Goal: Task Accomplishment & Management: Manage account settings

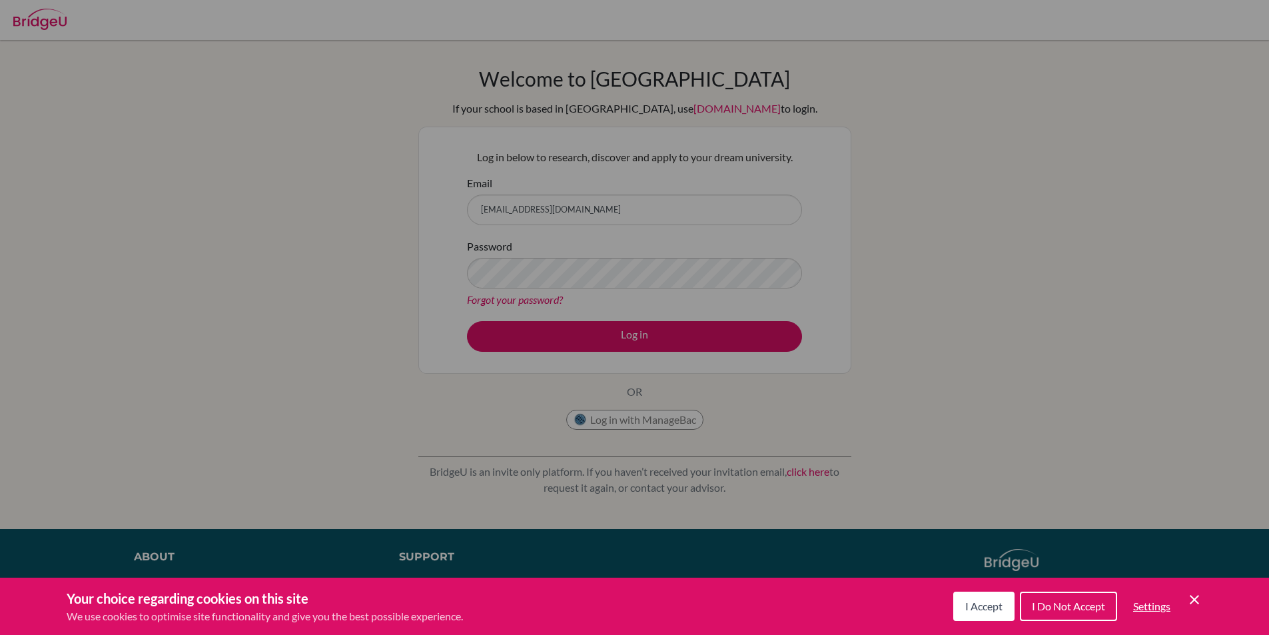
click at [967, 280] on div "Cookie Preferences" at bounding box center [634, 317] width 1269 height 635
click at [988, 604] on span "I Accept" at bounding box center [983, 606] width 37 height 13
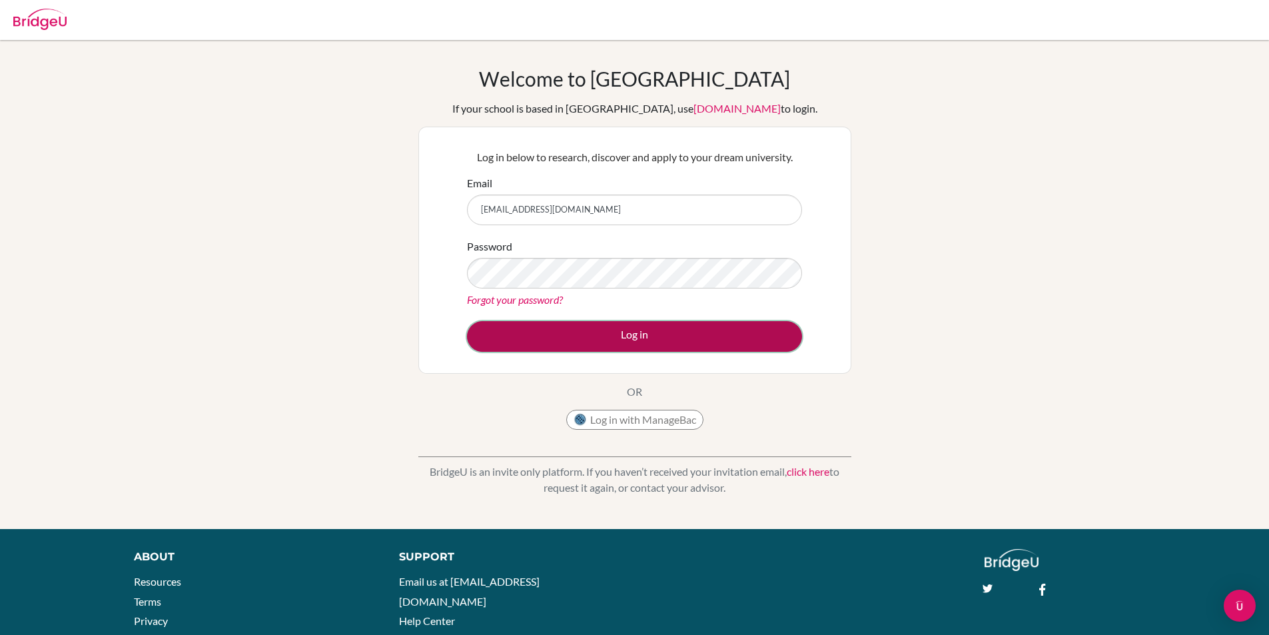
click at [671, 328] on button "Log in" at bounding box center [634, 336] width 335 height 31
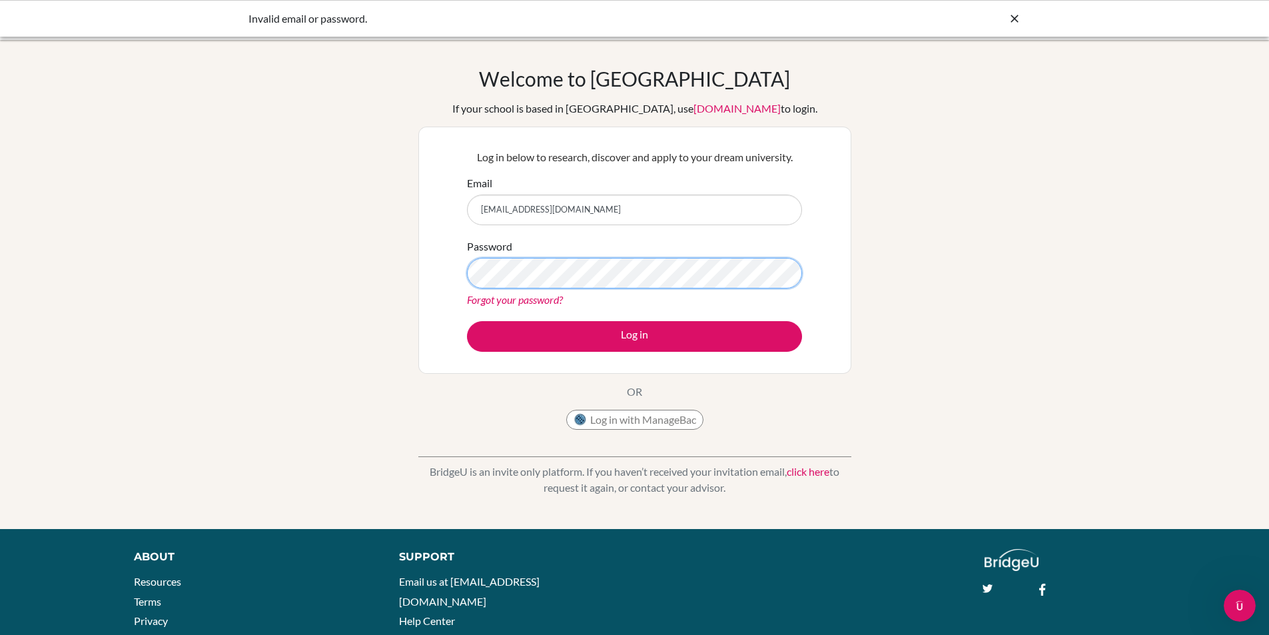
click at [190, 241] on div "Welcome to [GEOGRAPHIC_DATA] If your school is based in [GEOGRAPHIC_DATA], use …" at bounding box center [634, 285] width 1269 height 436
click at [467, 321] on button "Log in" at bounding box center [634, 336] width 335 height 31
click at [242, 268] on div "Welcome to [GEOGRAPHIC_DATA] If your school is based in [GEOGRAPHIC_DATA], use …" at bounding box center [634, 285] width 1269 height 436
click at [467, 321] on button "Log in" at bounding box center [634, 336] width 335 height 31
